Goal: Task Accomplishment & Management: Manage account settings

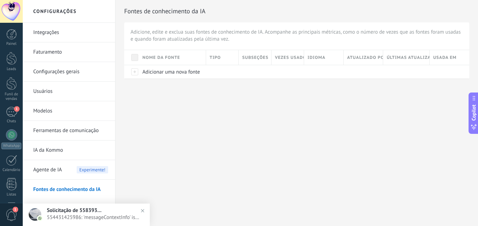
click at [20, 13] on div at bounding box center [11, 11] width 23 height 23
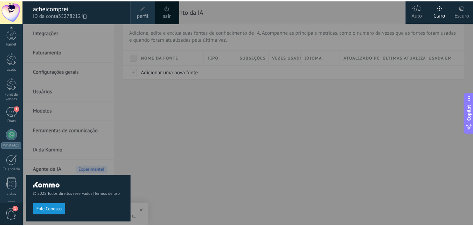
scroll to position [120, 0]
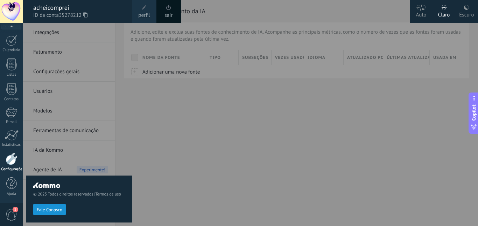
click at [136, 11] on link "perfil" at bounding box center [144, 11] width 25 height 23
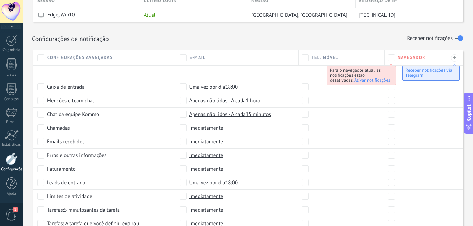
scroll to position [275, 0]
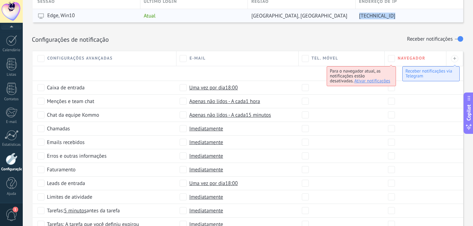
drag, startPoint x: 359, startPoint y: 17, endPoint x: 393, endPoint y: 15, distance: 34.4
click at [393, 15] on span "[TECHNICAL_ID]" at bounding box center [377, 16] width 36 height 7
copy span "[TECHNICAL_ID]"
